Goal: Transaction & Acquisition: Obtain resource

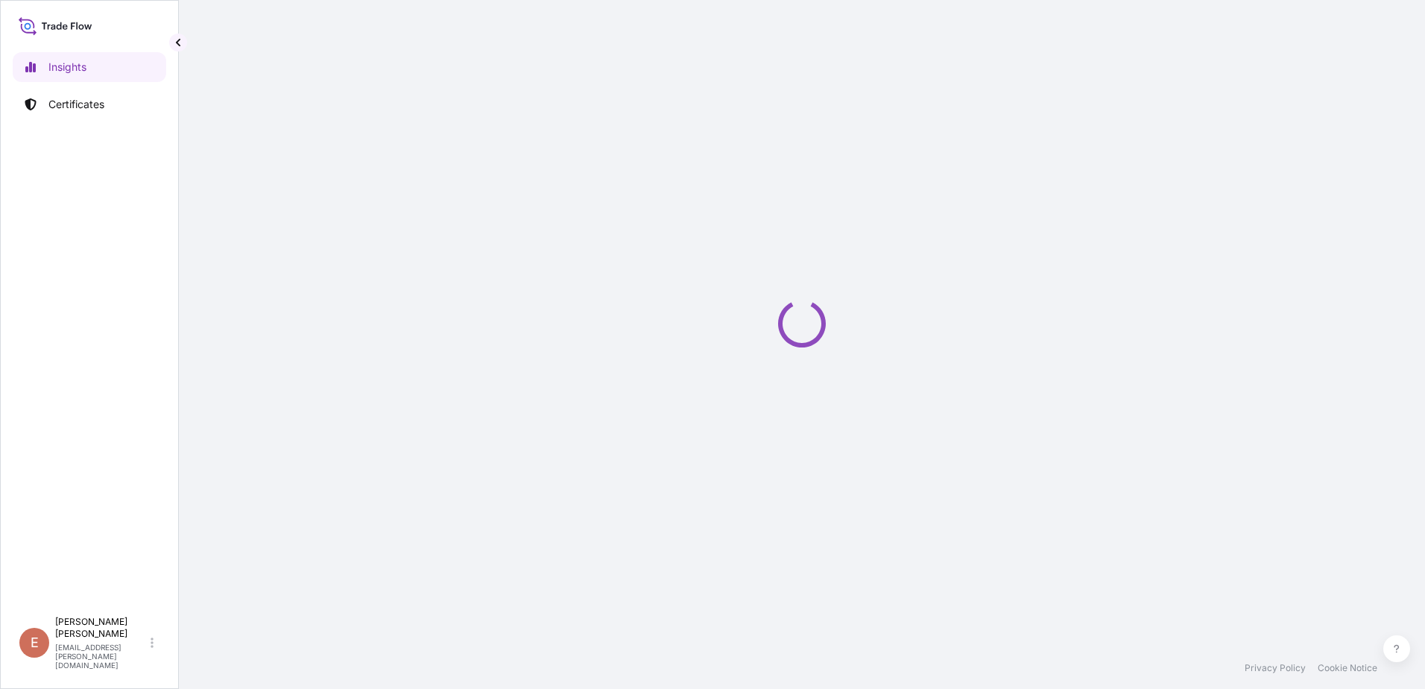
select select "2025"
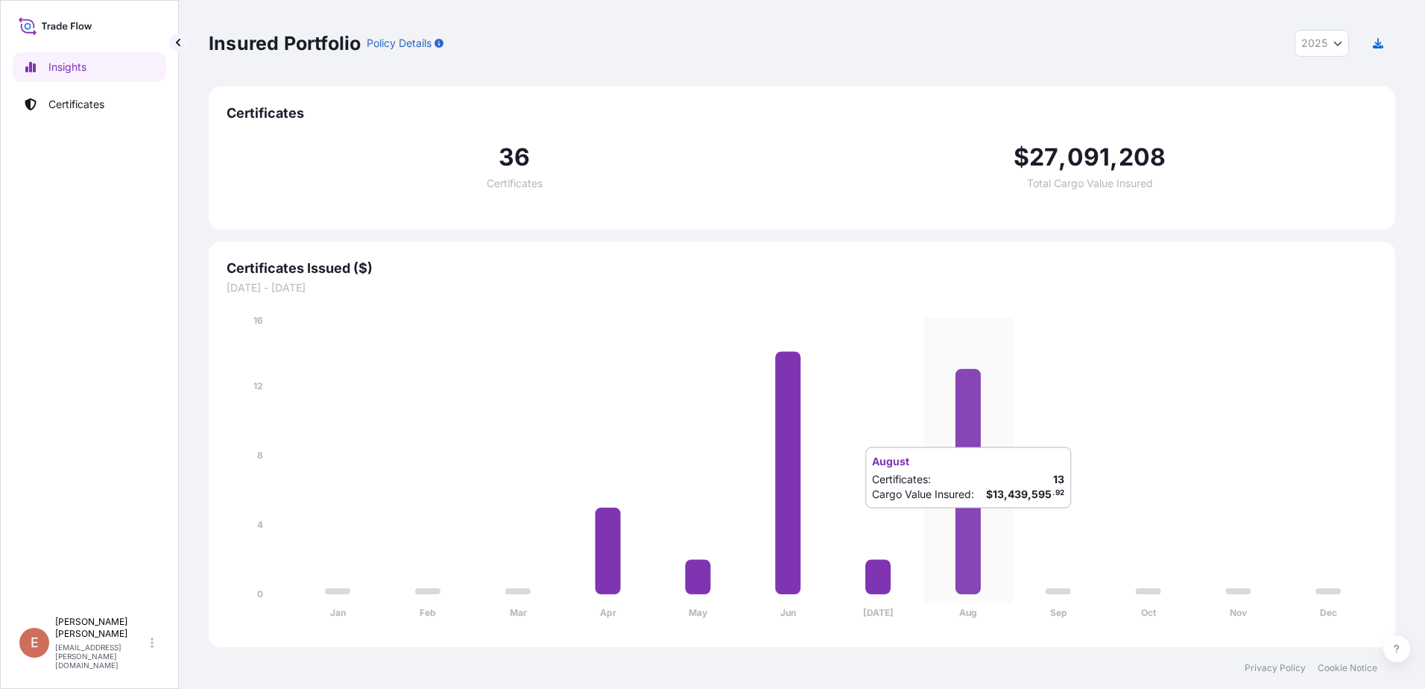
click at [967, 523] on icon at bounding box center [967, 481] width 25 height 225
click at [107, 110] on link "Certificates" at bounding box center [90, 104] width 154 height 30
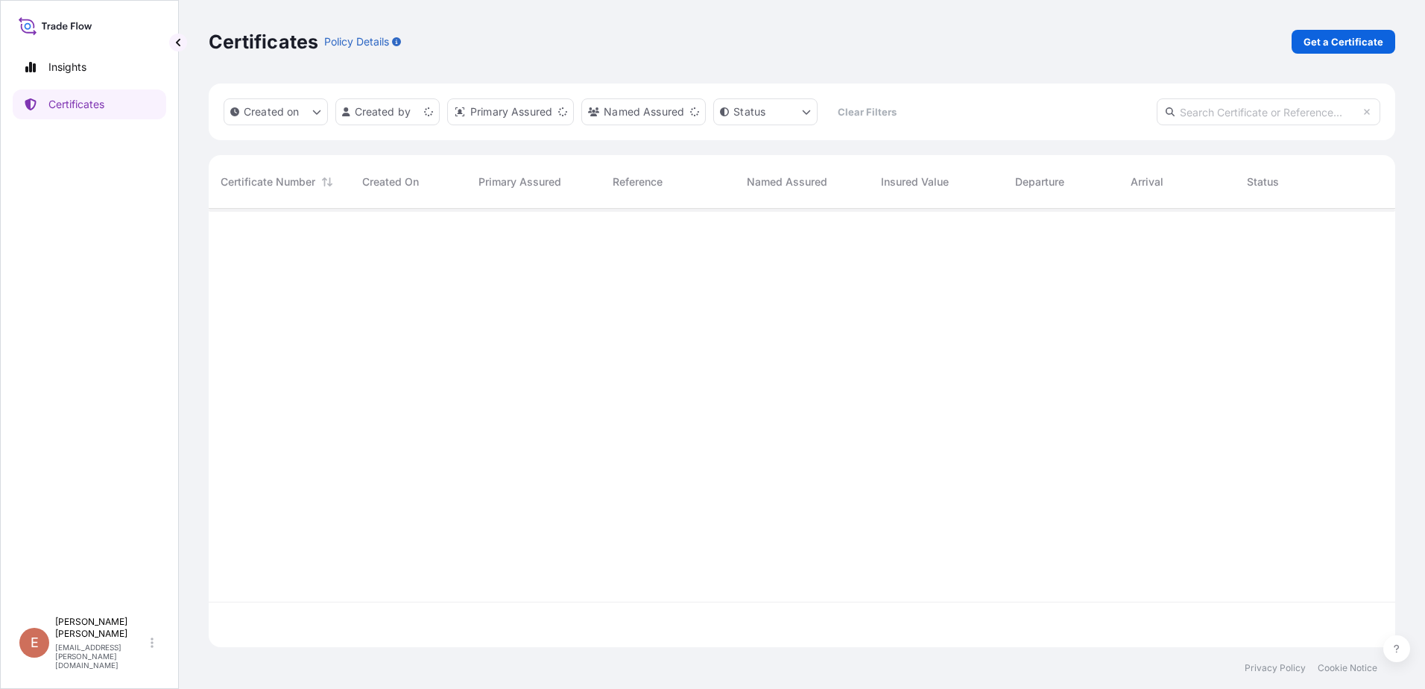
scroll to position [435, 1175]
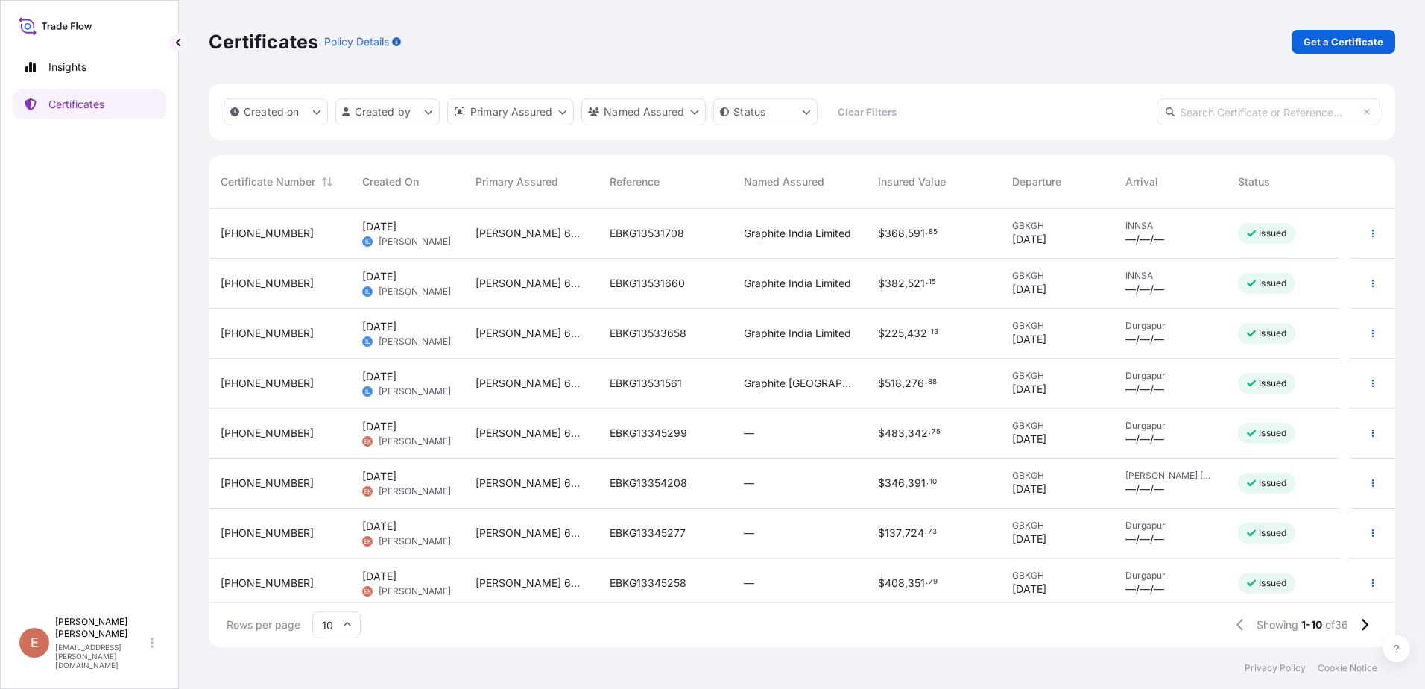
click at [446, 385] on span "[PERSON_NAME]" at bounding box center [415, 391] width 72 height 12
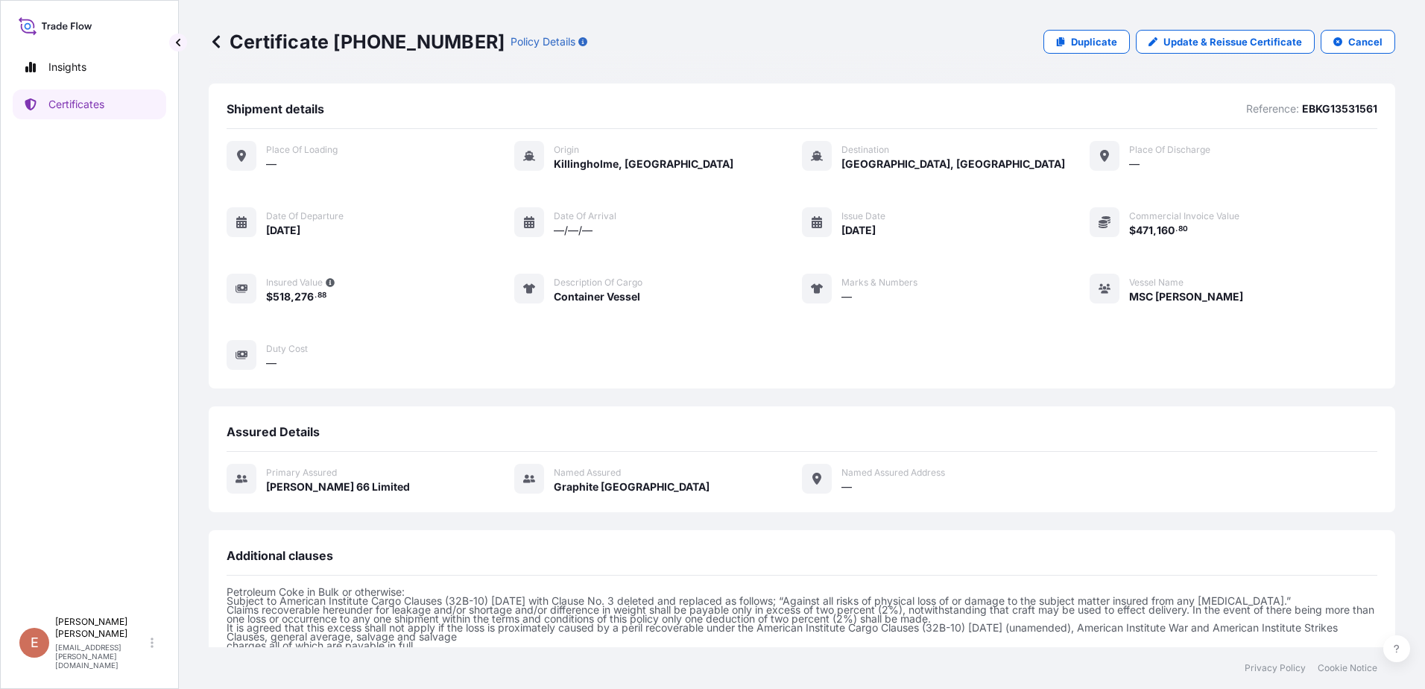
click at [218, 42] on icon at bounding box center [216, 41] width 15 height 15
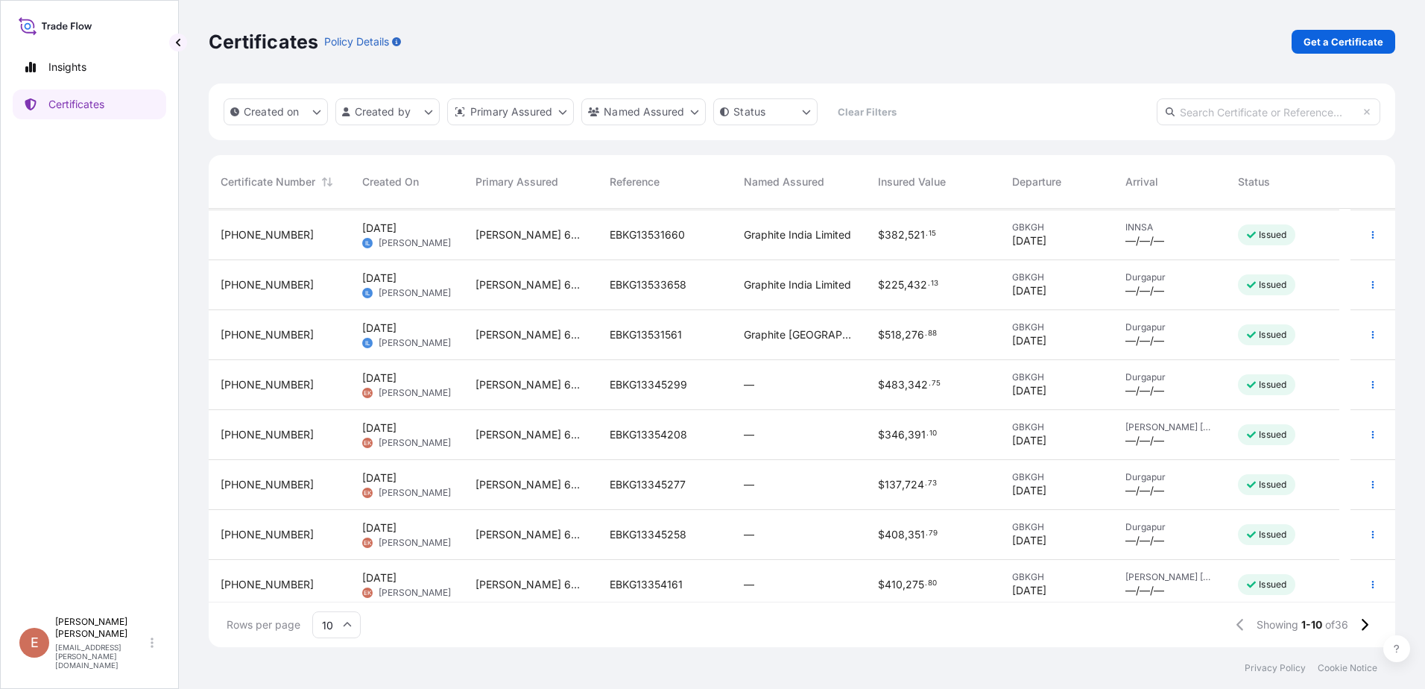
scroll to position [75, 0]
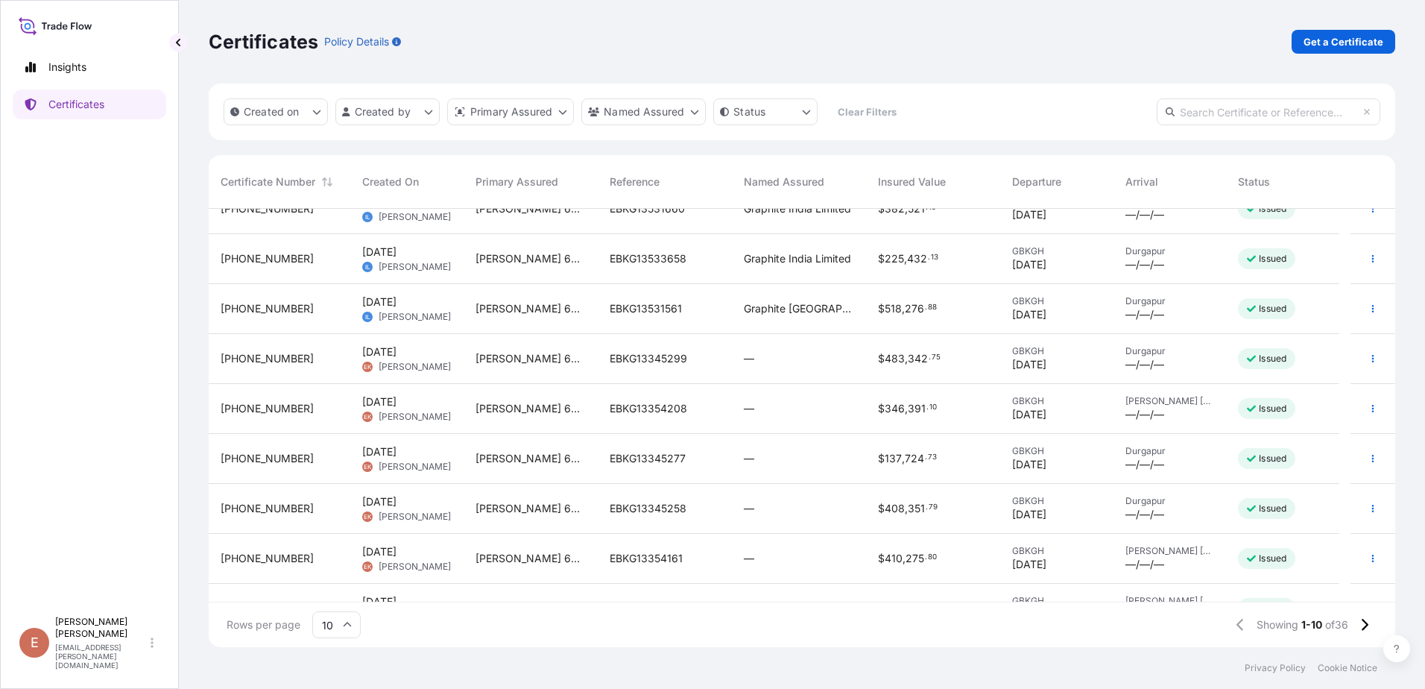
click at [443, 461] on span "[PERSON_NAME]" at bounding box center [415, 467] width 72 height 12
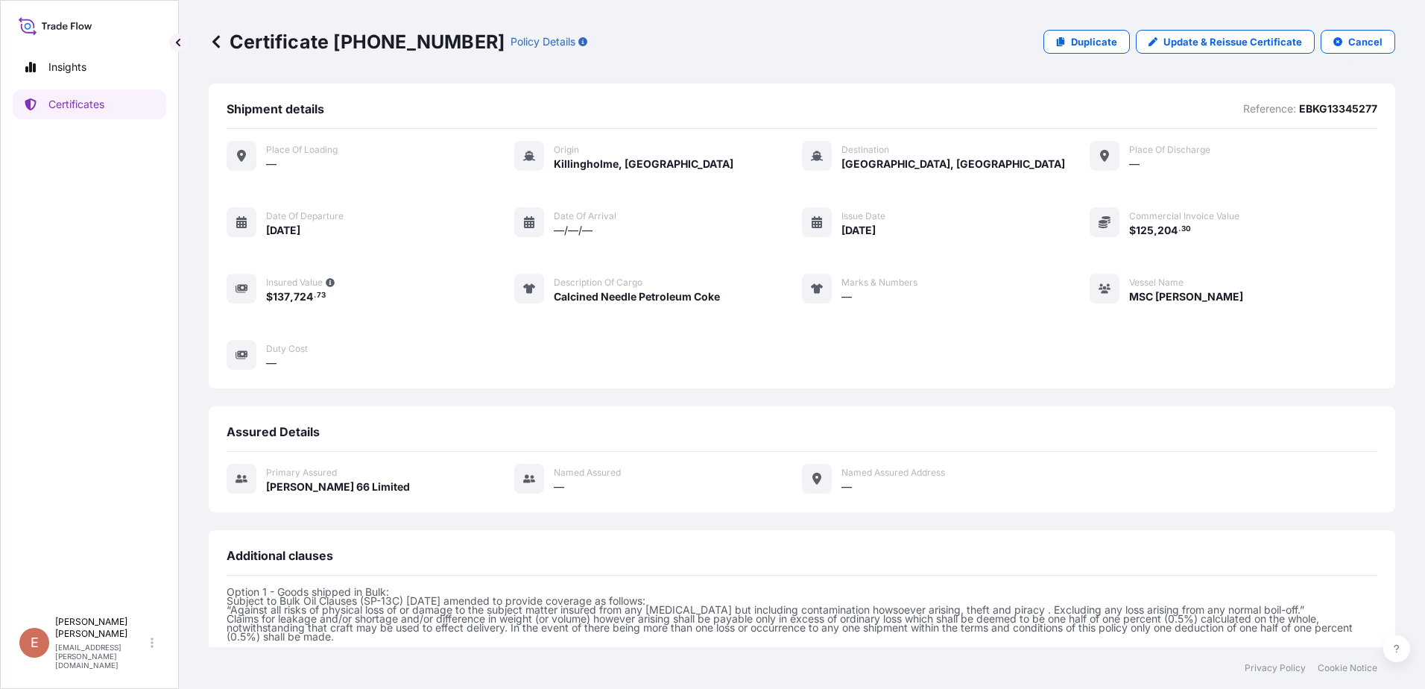
click at [218, 42] on icon at bounding box center [216, 41] width 15 height 15
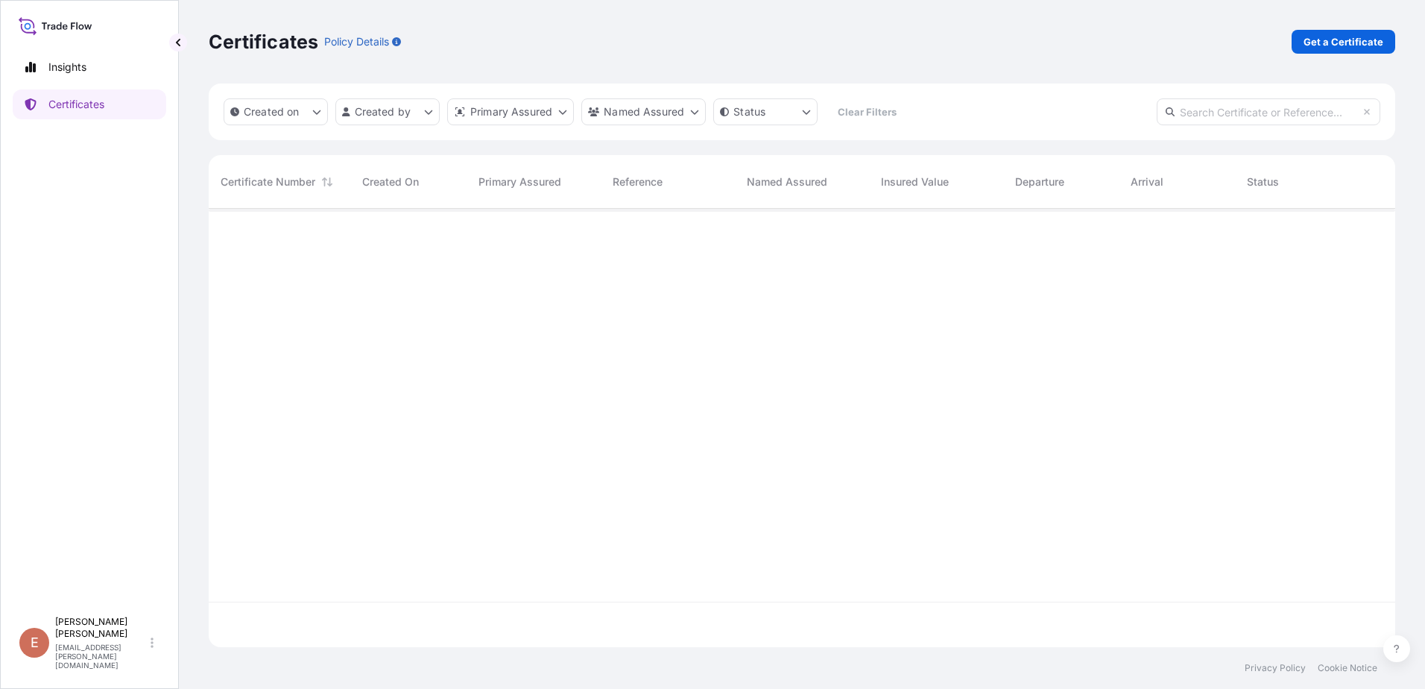
scroll to position [435, 1175]
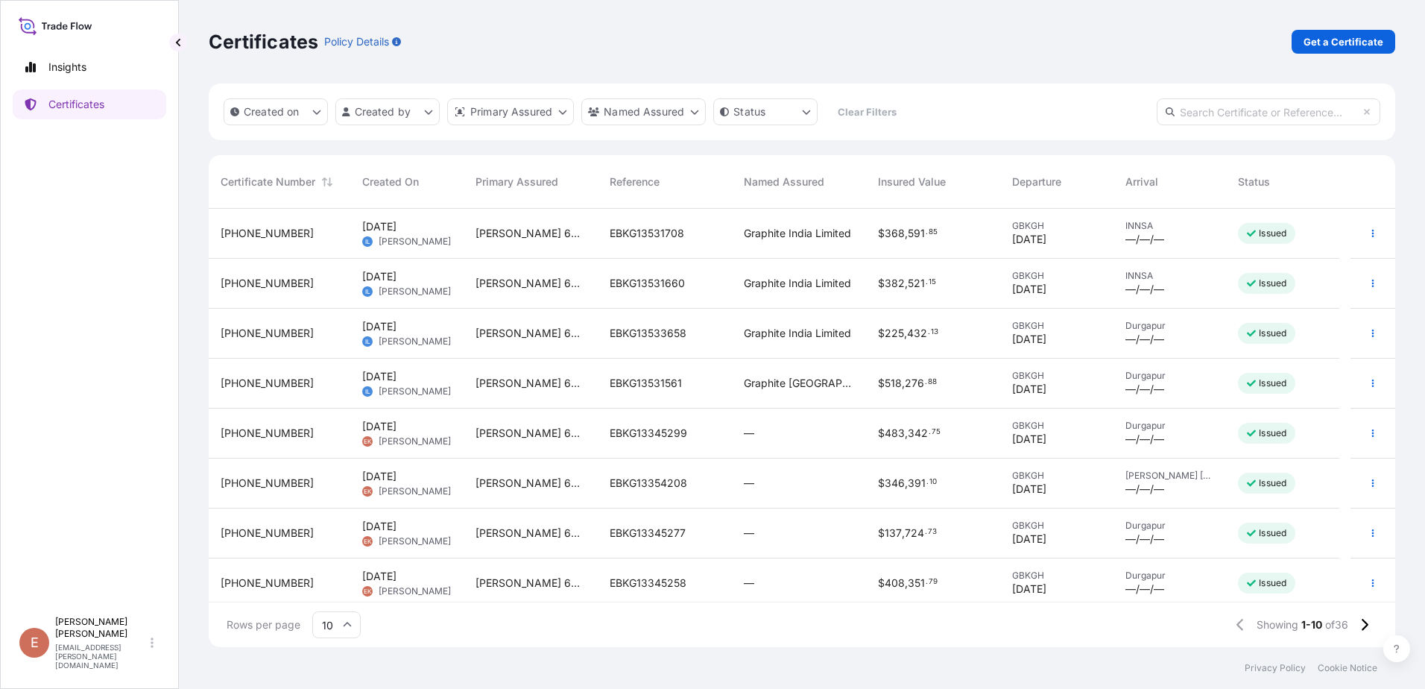
click at [331, 235] on div "[PHONE_NUMBER]" at bounding box center [280, 233] width 118 height 15
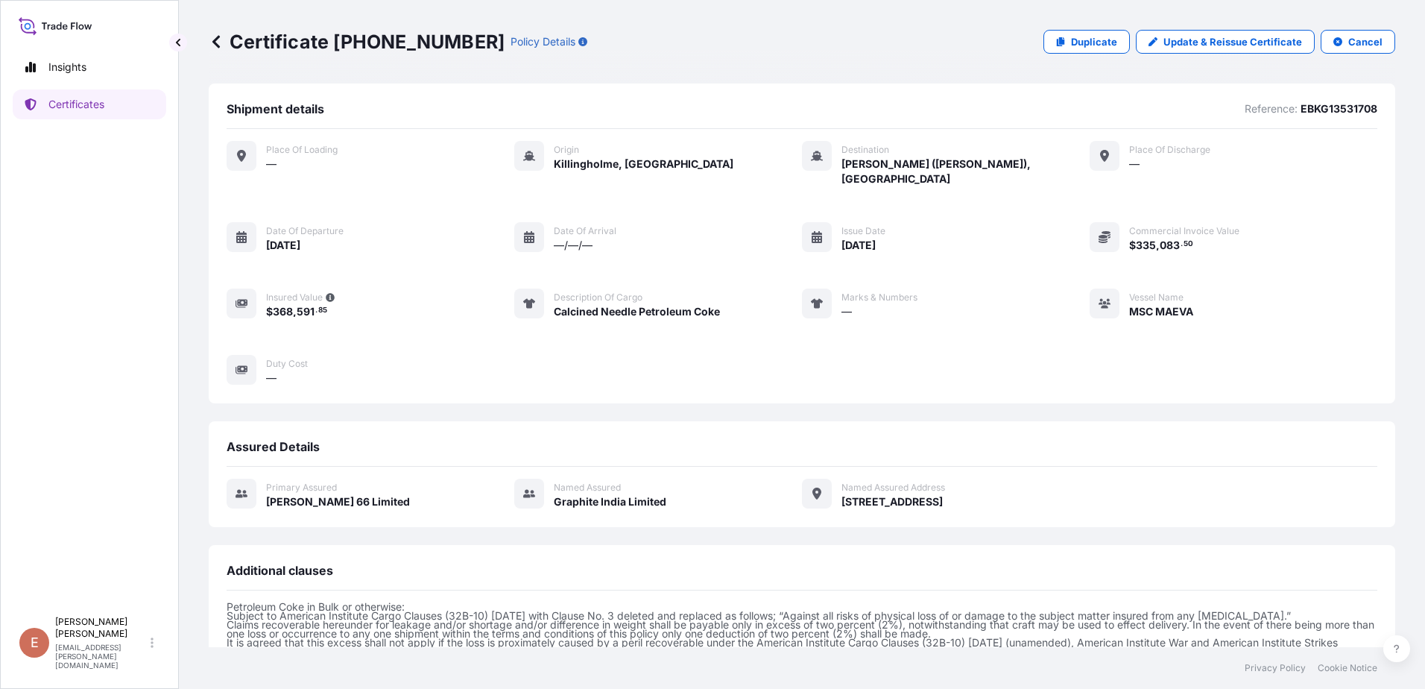
click at [215, 45] on icon at bounding box center [216, 41] width 15 height 15
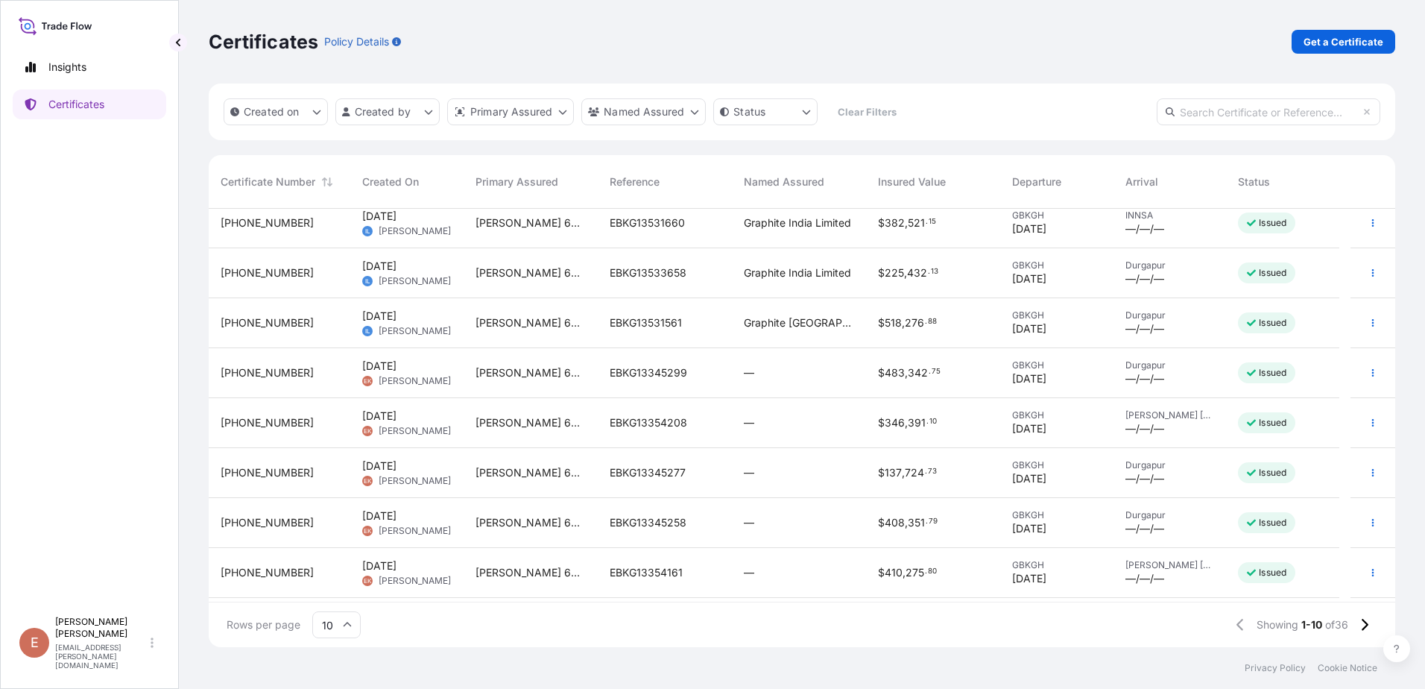
scroll to position [107, 0]
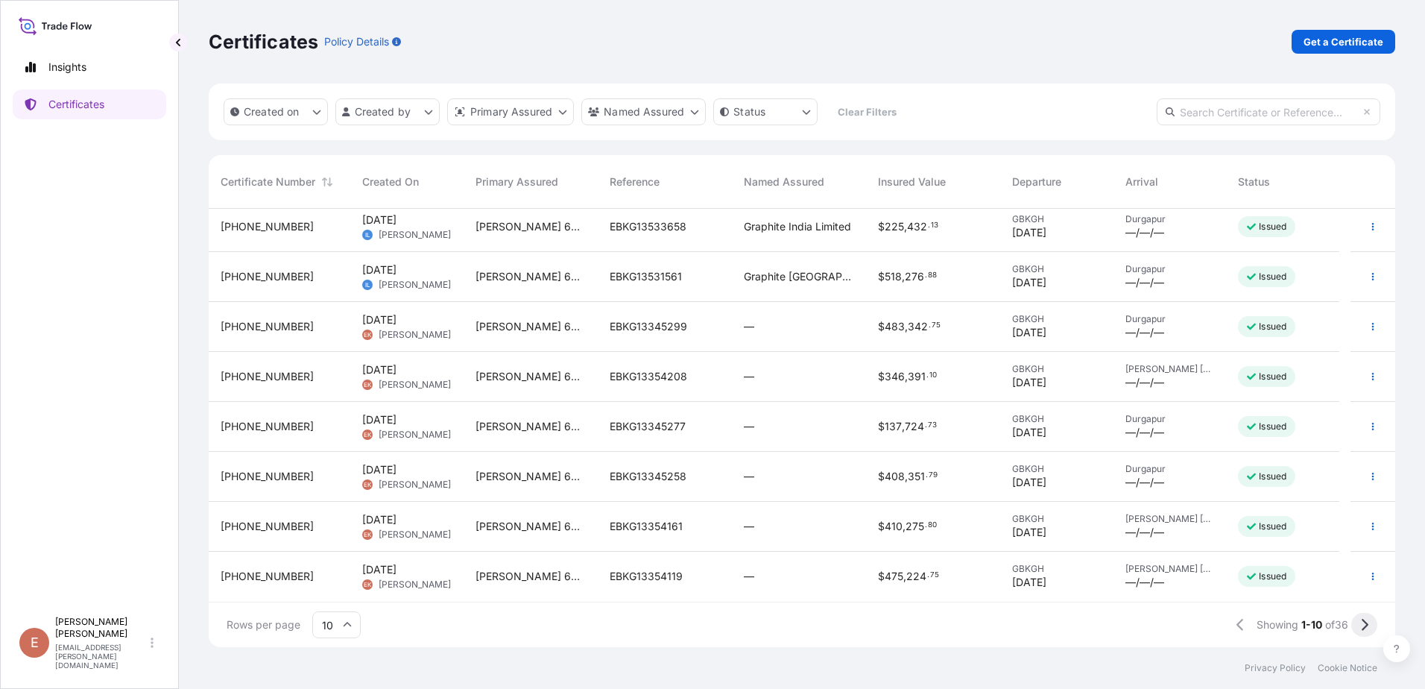
click at [1365, 625] on icon at bounding box center [1364, 624] width 8 height 13
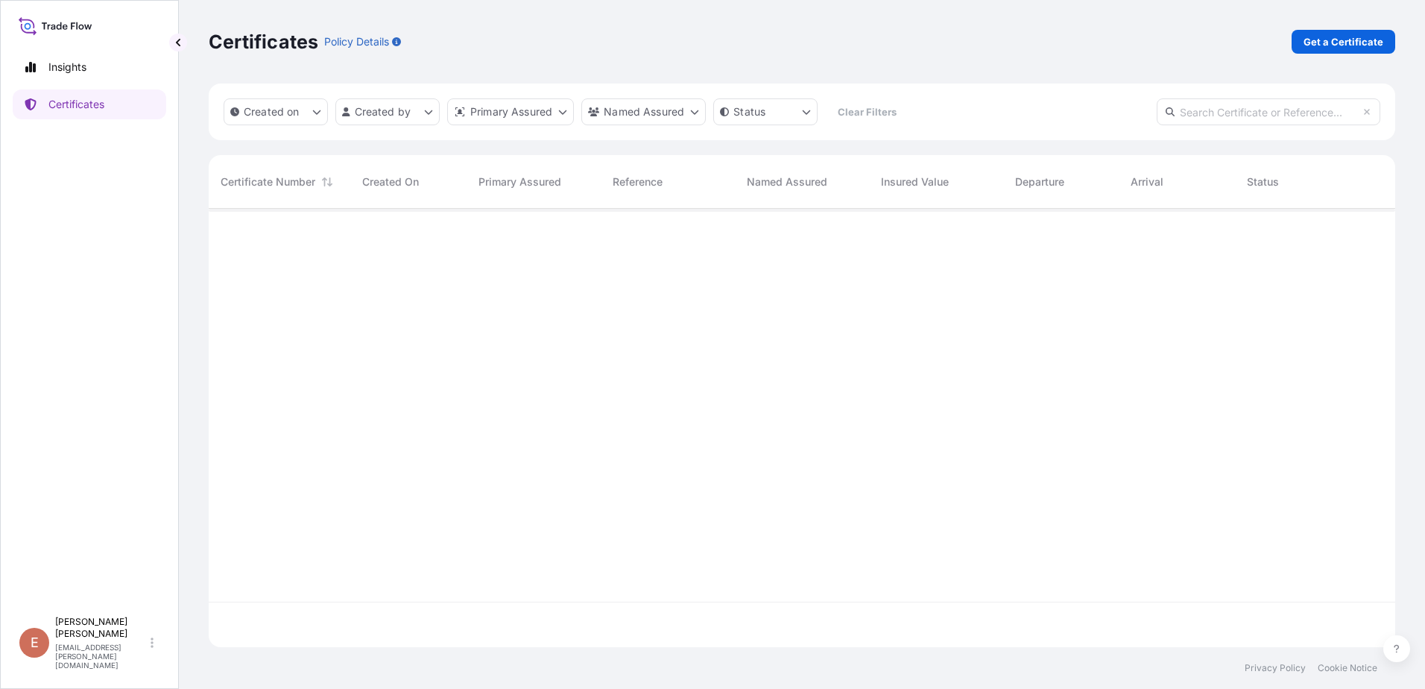
scroll to position [0, 0]
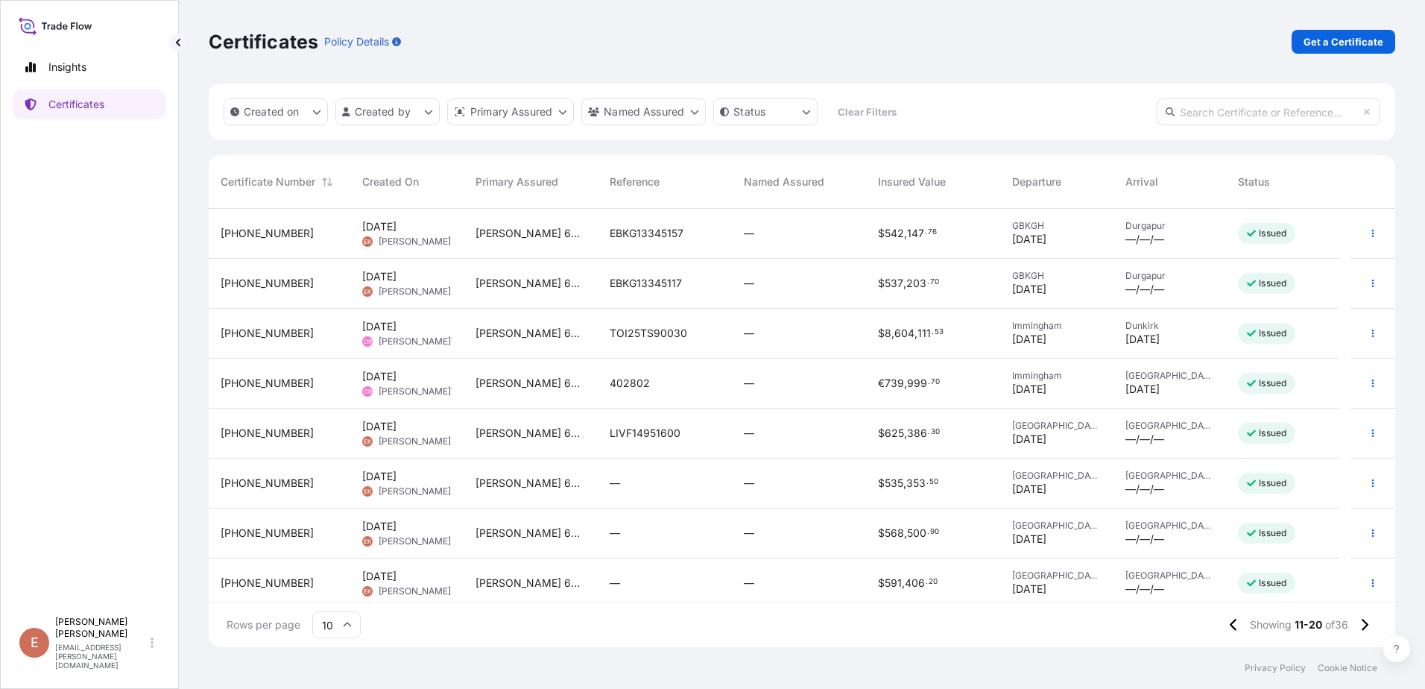
click at [420, 335] on span "[PERSON_NAME]Whettem" at bounding box center [434, 341] width 111 height 12
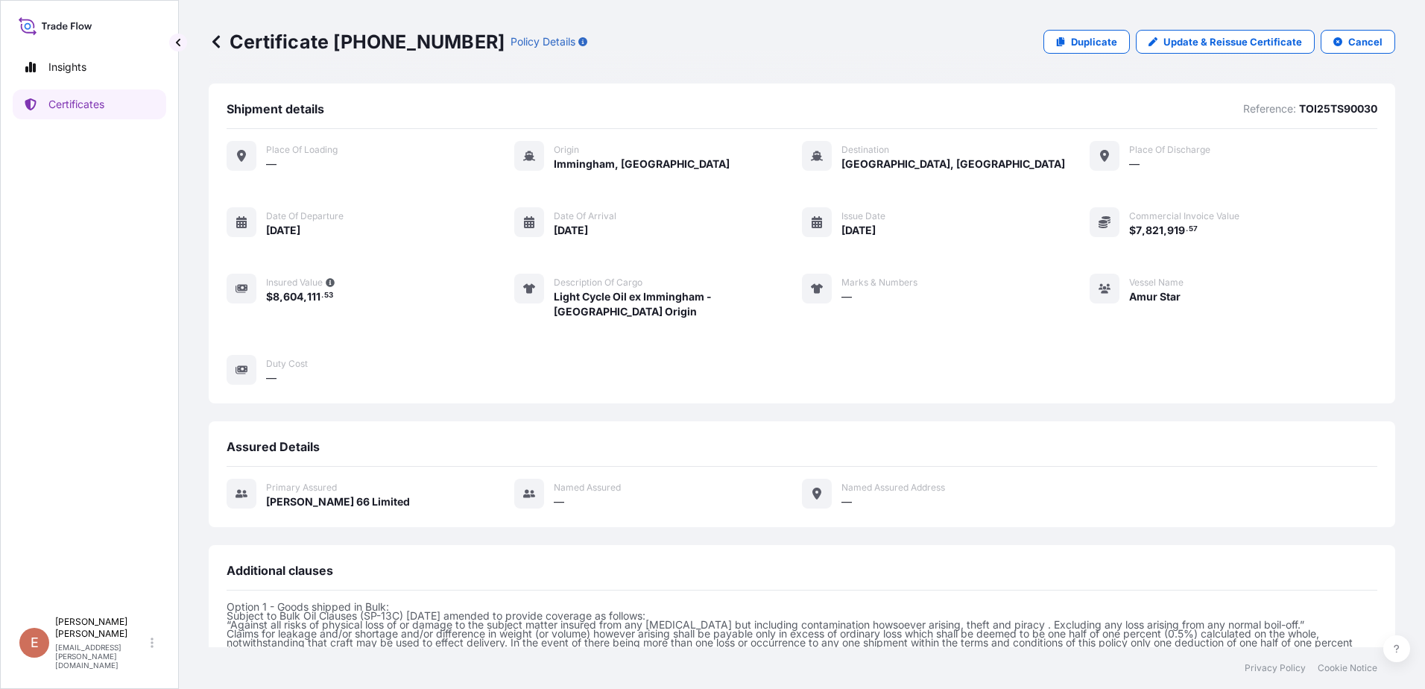
click at [215, 43] on icon at bounding box center [215, 41] width 7 height 13
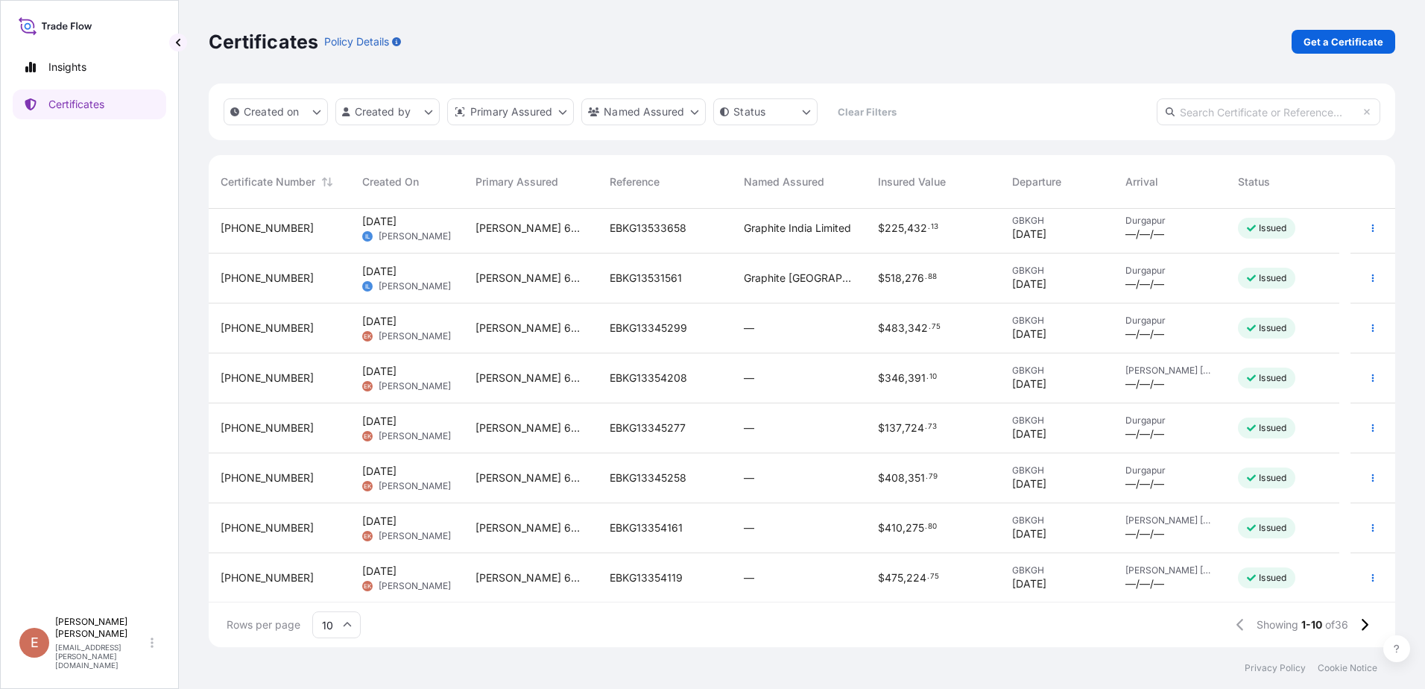
scroll to position [107, 0]
click at [1362, 626] on icon at bounding box center [1364, 624] width 8 height 13
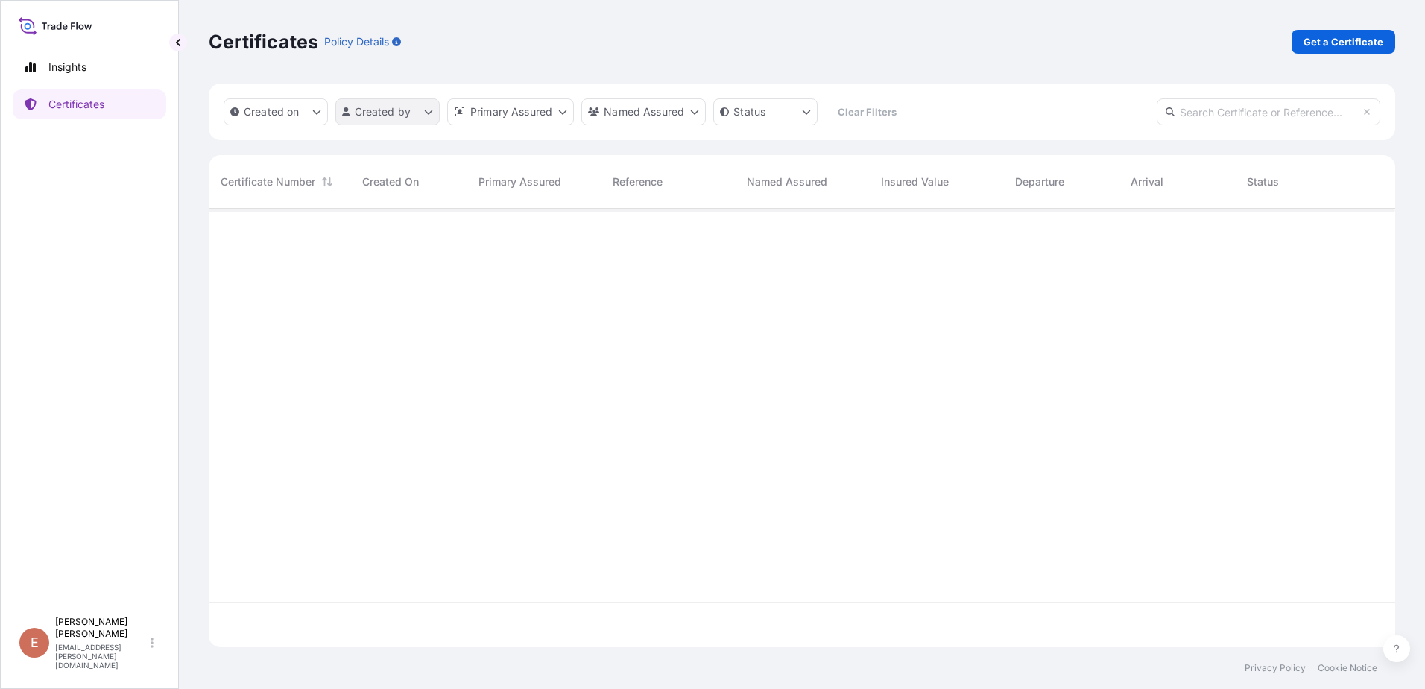
click at [378, 105] on html "Insights Certificates E [PERSON_NAME] [PERSON_NAME][EMAIL_ADDRESS][PERSON_NAME]…" at bounding box center [712, 344] width 1425 height 689
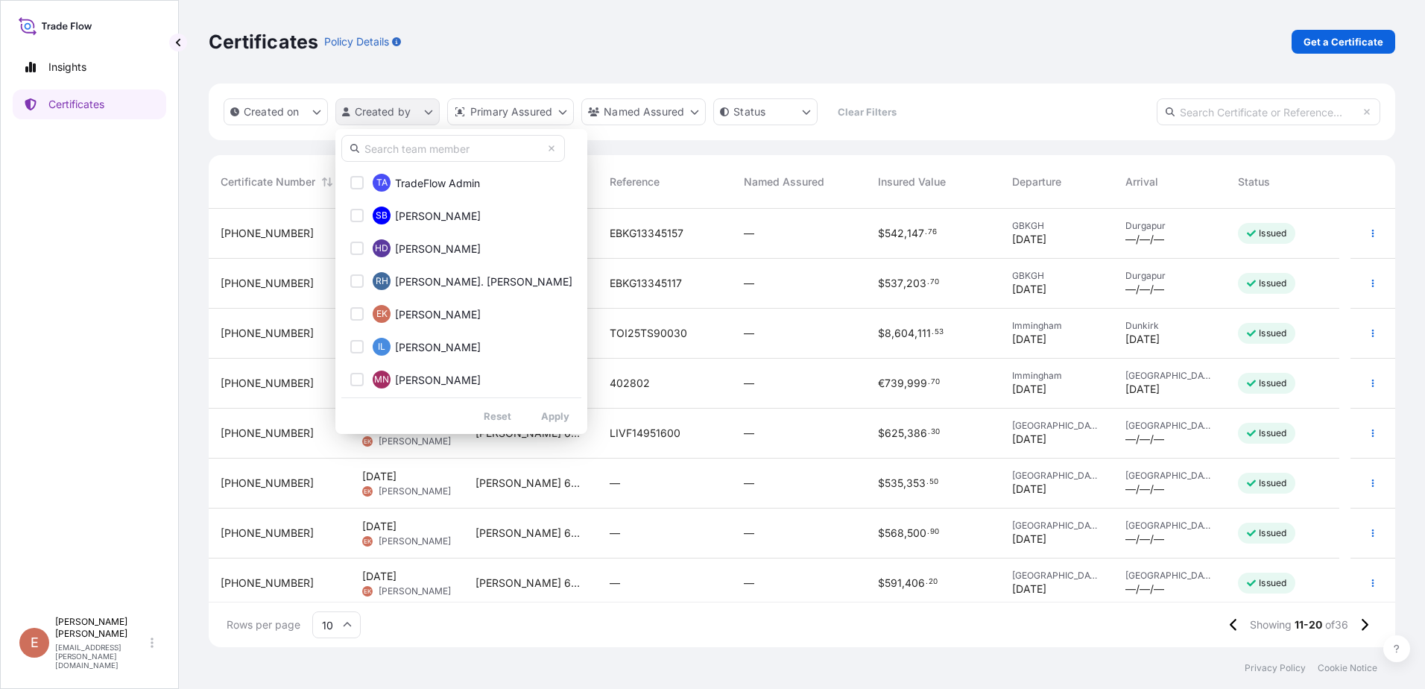
click at [378, 105] on html "Insights Certificates E [PERSON_NAME] [PERSON_NAME][EMAIL_ADDRESS][PERSON_NAME]…" at bounding box center [712, 344] width 1425 height 689
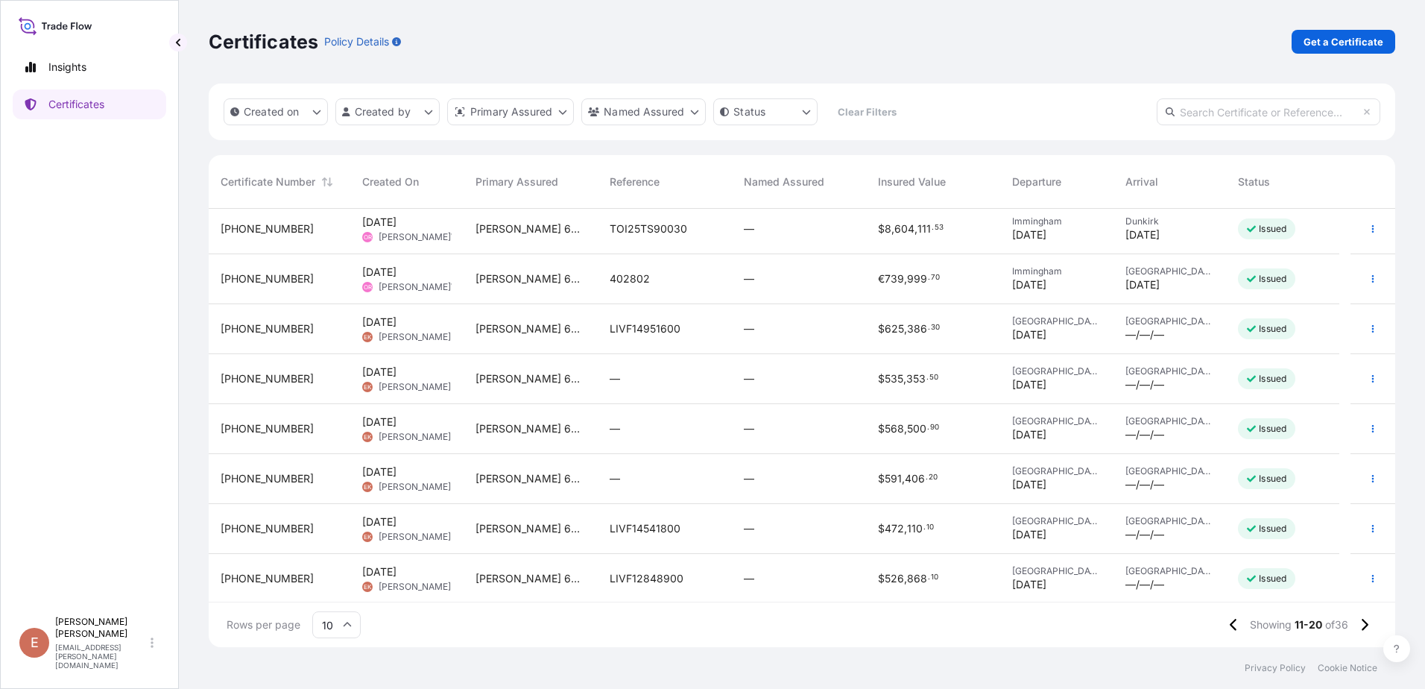
scroll to position [107, 0]
click at [1366, 628] on icon at bounding box center [1364, 624] width 8 height 13
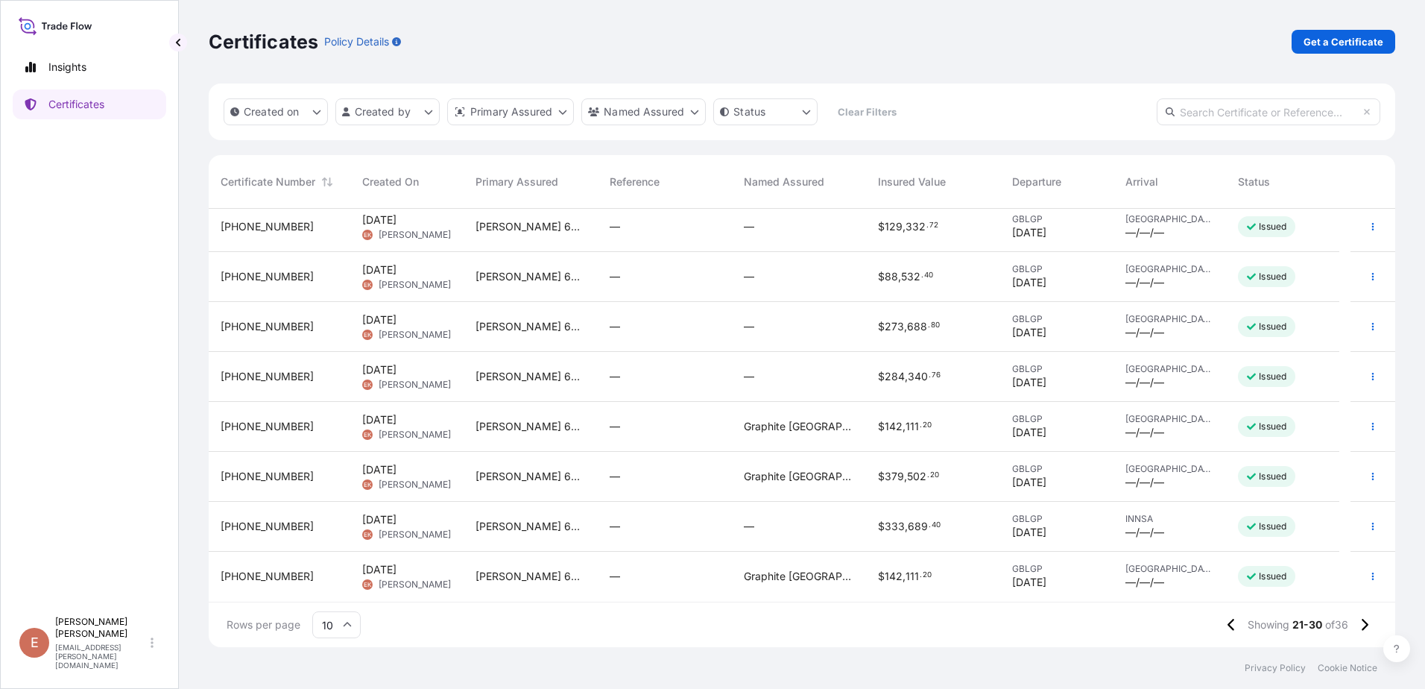
click at [327, 624] on input "10" at bounding box center [336, 624] width 48 height 27
click at [329, 584] on div "50" at bounding box center [336, 583] width 37 height 28
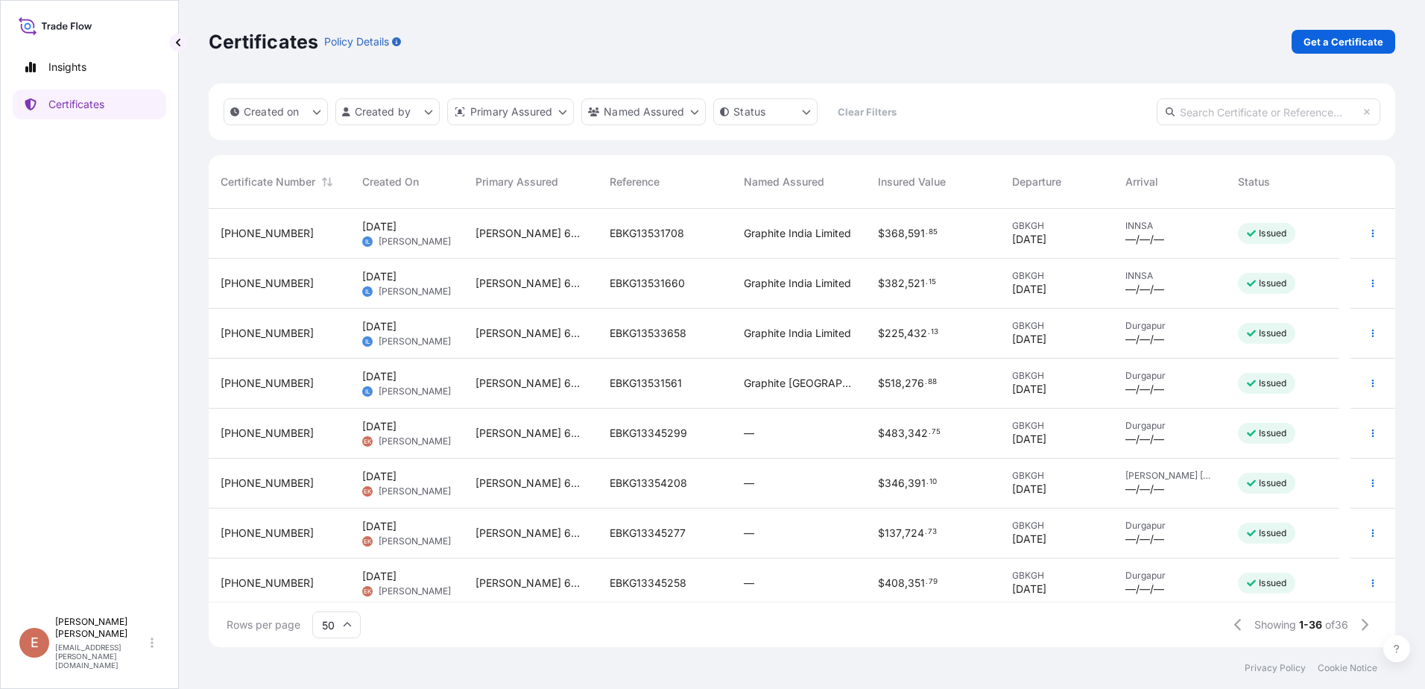
click at [426, 385] on span "[PERSON_NAME]" at bounding box center [415, 391] width 72 height 12
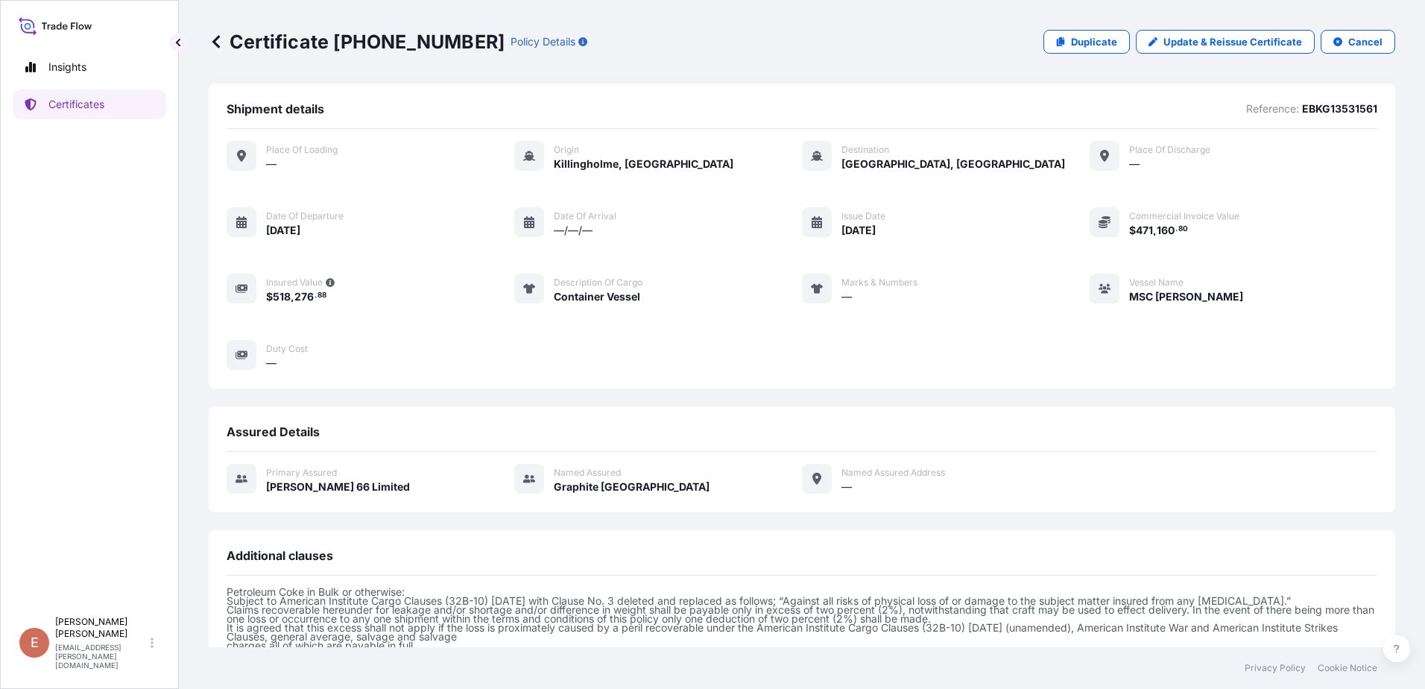
click at [224, 40] on p "Certificate [PHONE_NUMBER]" at bounding box center [357, 42] width 296 height 24
click at [215, 40] on icon at bounding box center [215, 41] width 7 height 13
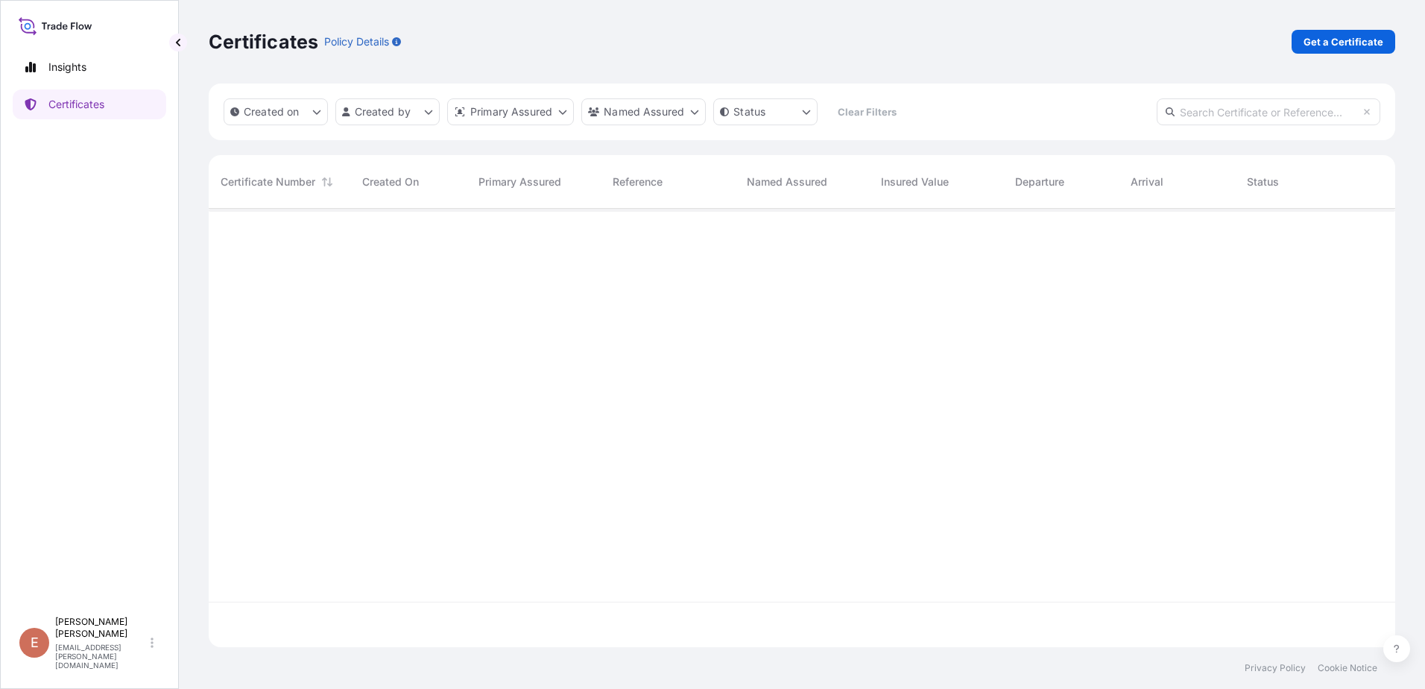
scroll to position [435, 1175]
click at [1342, 42] on p "Get a Certificate" at bounding box center [1343, 41] width 80 height 15
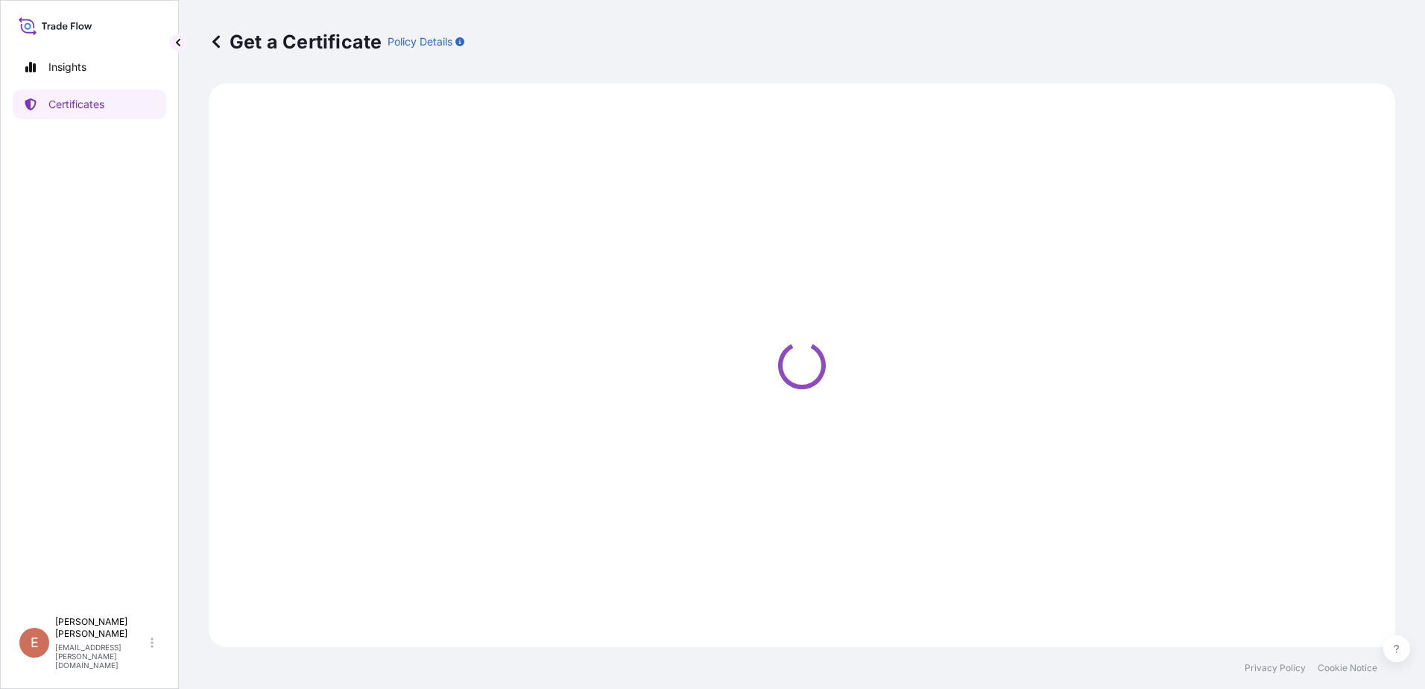
select select "Barge"
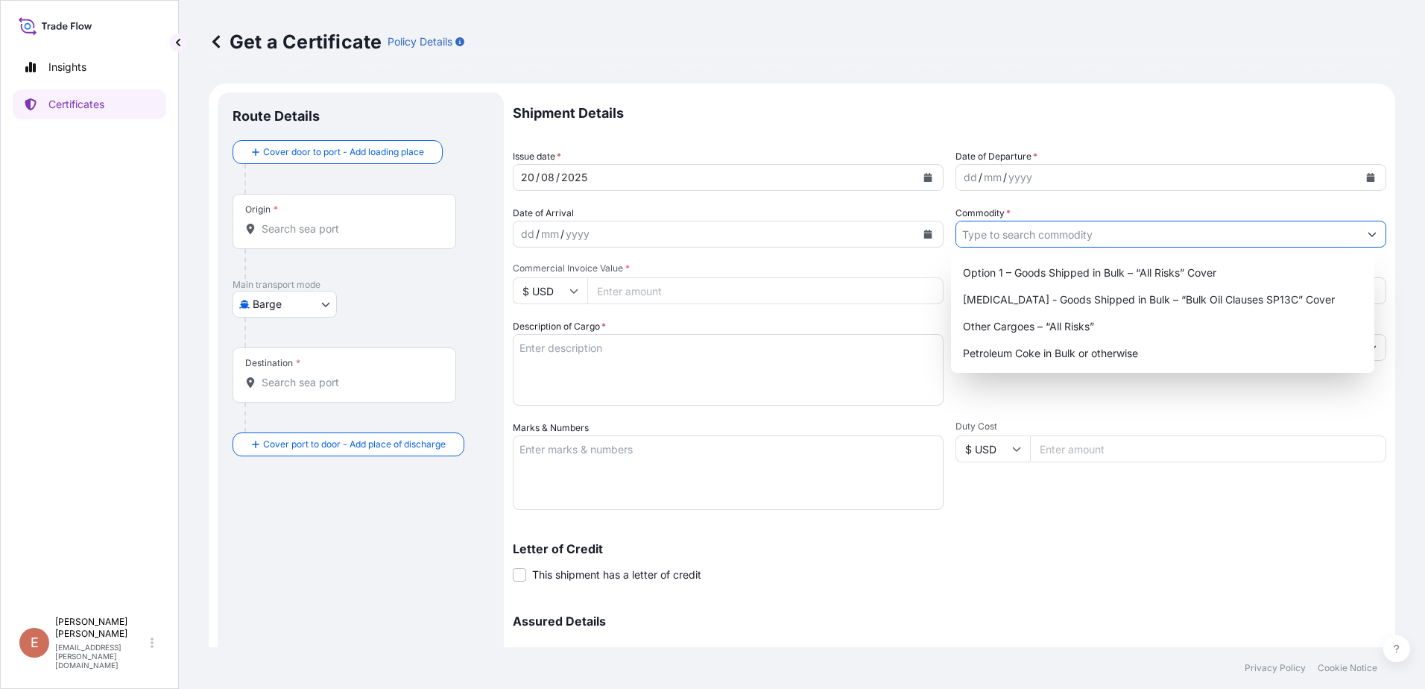
click at [1089, 234] on input "Commodity *" at bounding box center [1157, 234] width 402 height 27
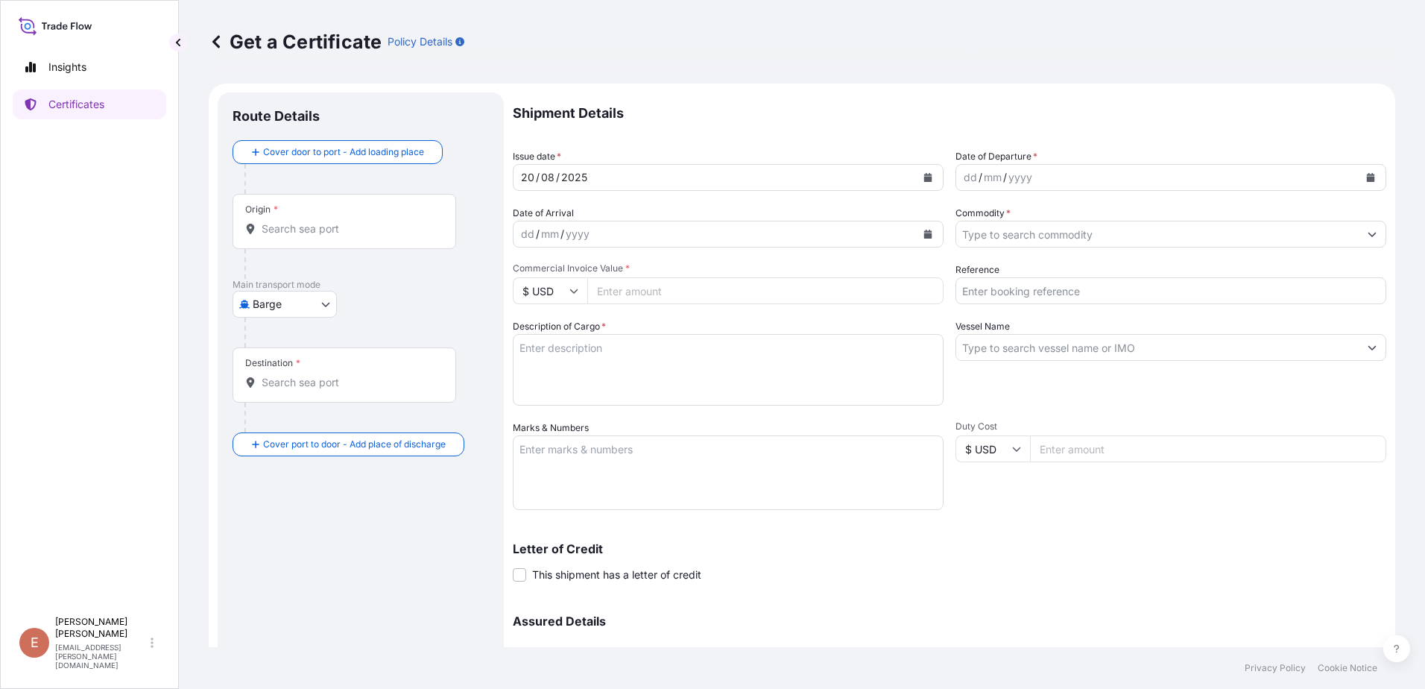
click at [1183, 525] on div "Letter of Credit This shipment has a letter of credit Letter of credit * Letter…" at bounding box center [949, 553] width 873 height 57
click at [1064, 236] on input "Commodity *" at bounding box center [1157, 234] width 402 height 27
